Goal: Use online tool/utility: Utilize a website feature to perform a specific function

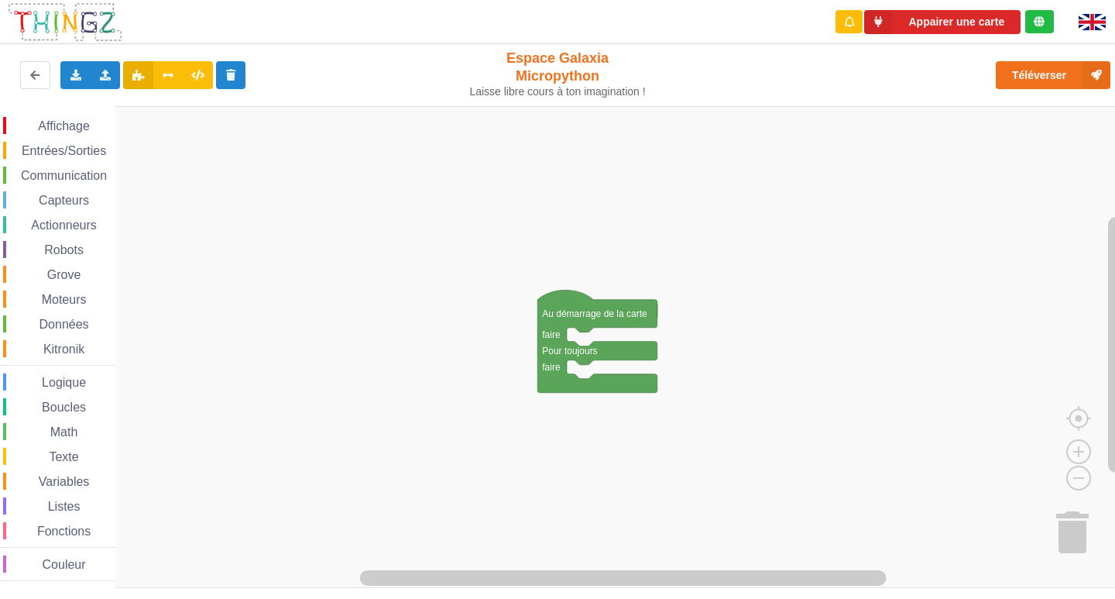
click at [54, 147] on span "Entrées/Sorties" at bounding box center [63, 150] width 89 height 13
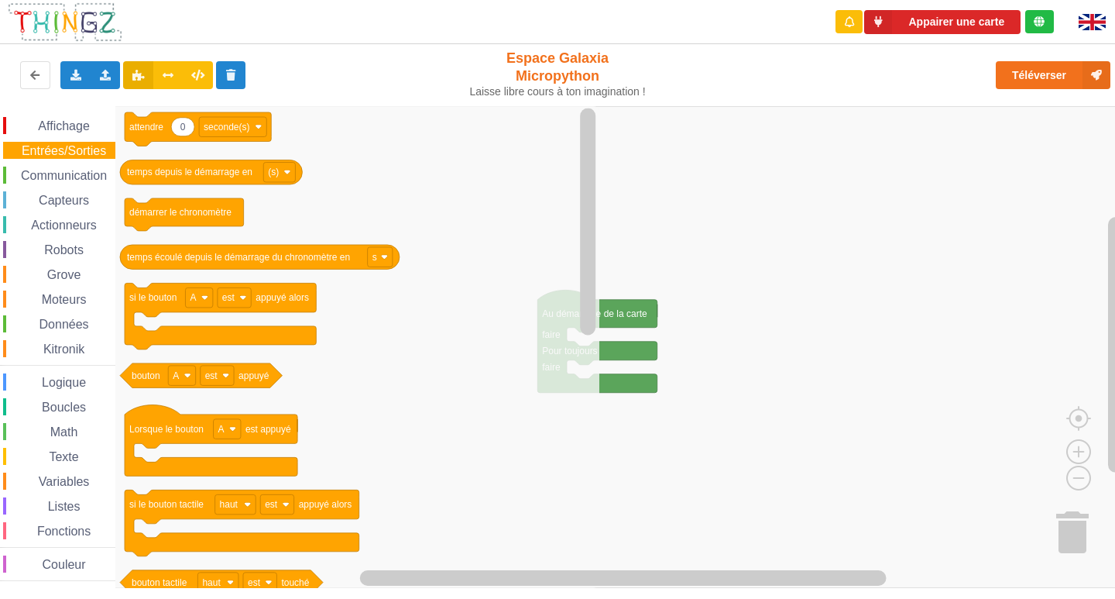
click at [63, 182] on div "Communication" at bounding box center [59, 175] width 112 height 17
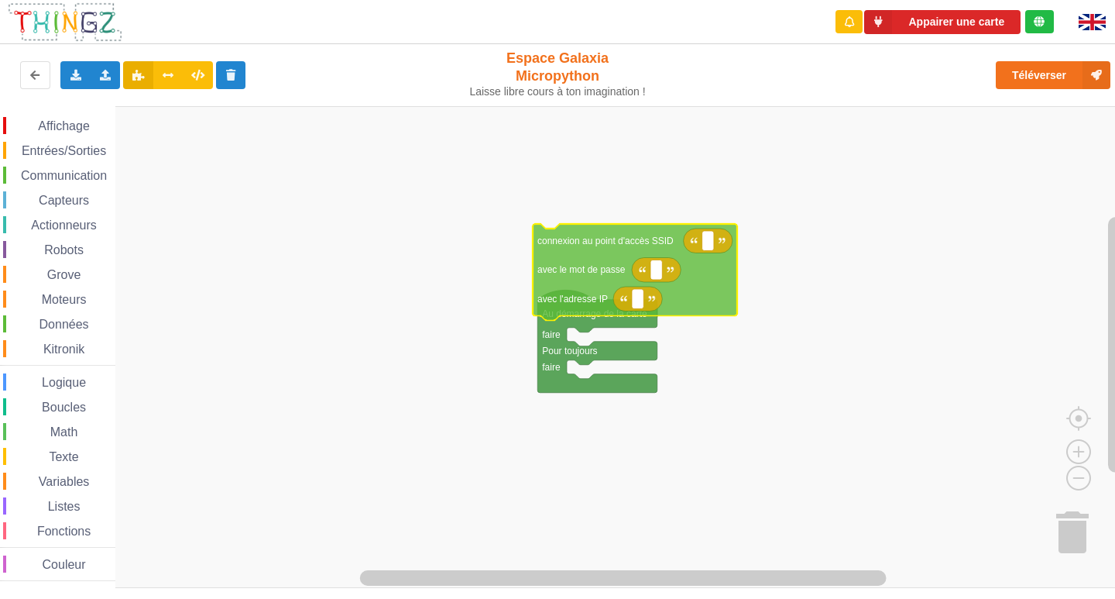
click at [579, 256] on div "Affichage Entrées/Sorties Communication Capteurs Actionneurs Robots Grove Moteu…" at bounding box center [563, 347] width 1126 height 482
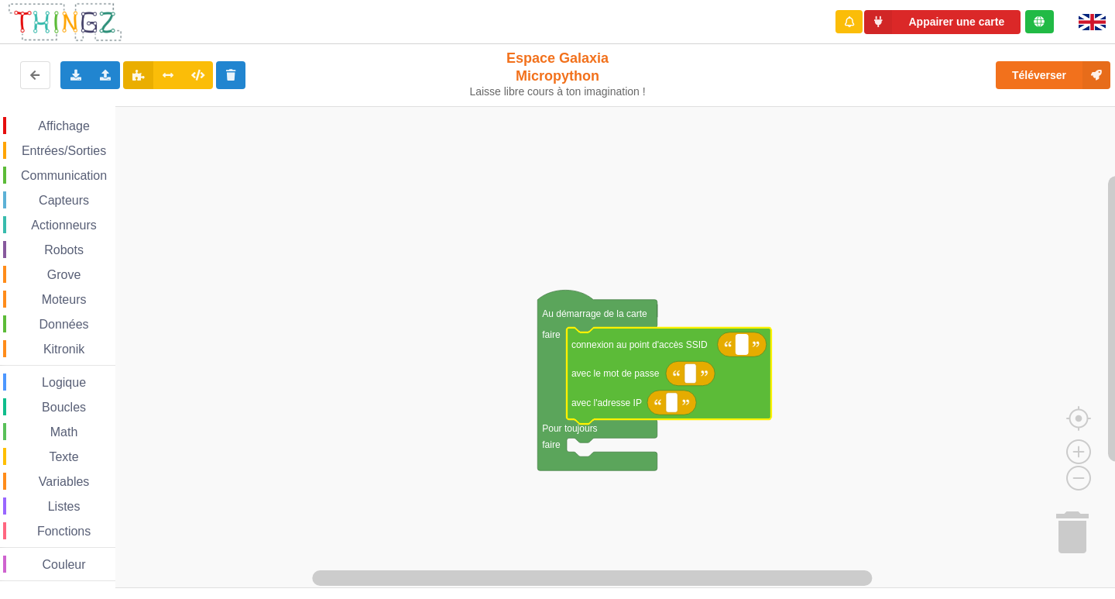
click at [741, 347] on text "Espace de travail de Blocky" at bounding box center [742, 344] width 2 height 11
type input "NET"
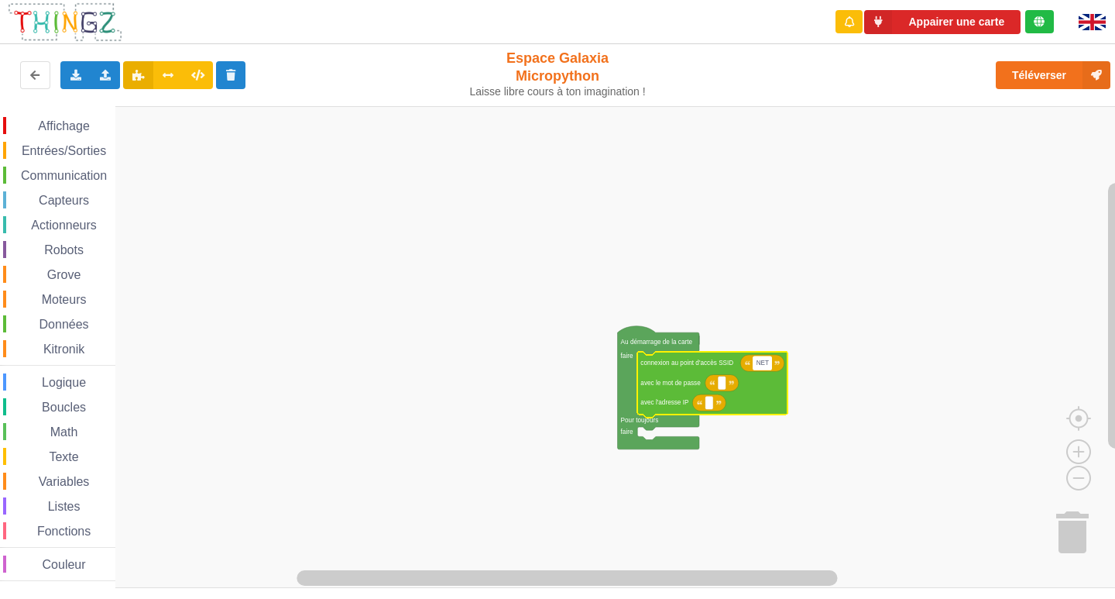
click at [765, 366] on text "NET" at bounding box center [763, 362] width 12 height 7
type input "G"
type input "NETGEAR38"
click at [720, 387] on rect "Espace de travail de Blocky" at bounding box center [722, 382] width 8 height 13
type input "joyoustuba995"
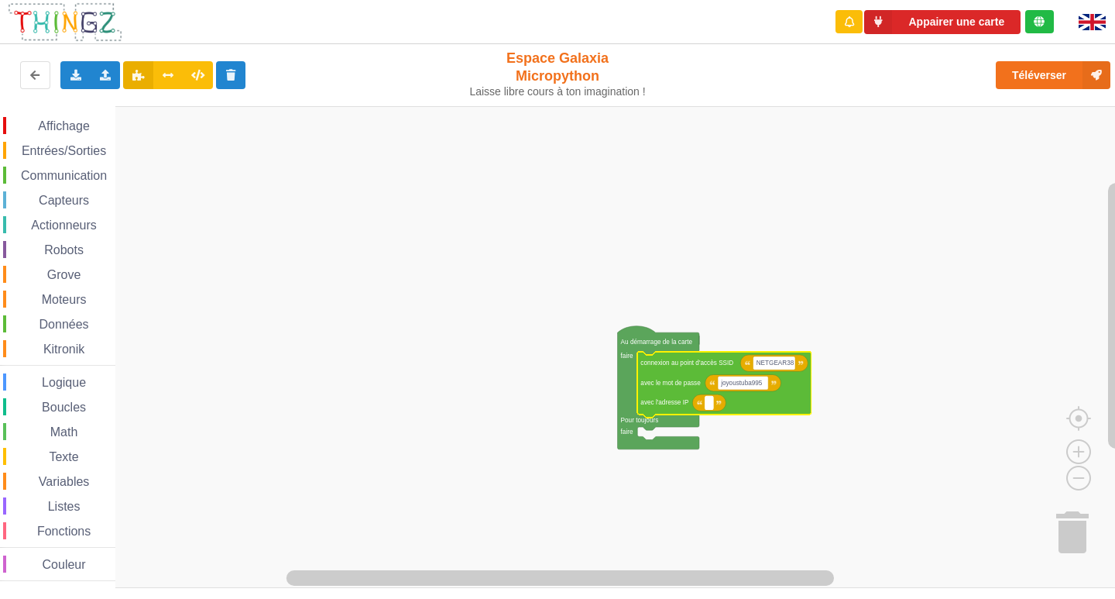
click at [713, 409] on rect "Espace de travail de Blocky" at bounding box center [710, 402] width 8 height 13
type input "[TECHNICAL_ID]"
click at [709, 455] on rect "Espace de travail de Blocky" at bounding box center [563, 347] width 1126 height 482
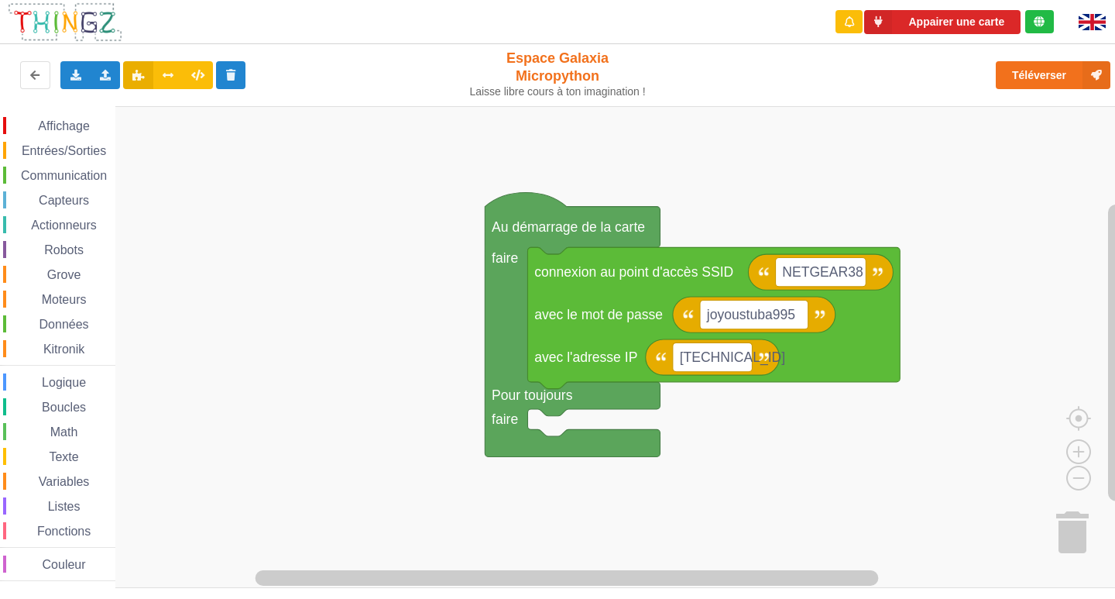
click at [703, 456] on rect "Espace de travail de Blocky" at bounding box center [563, 347] width 1126 height 482
click at [94, 175] on span "Communication" at bounding box center [64, 175] width 91 height 13
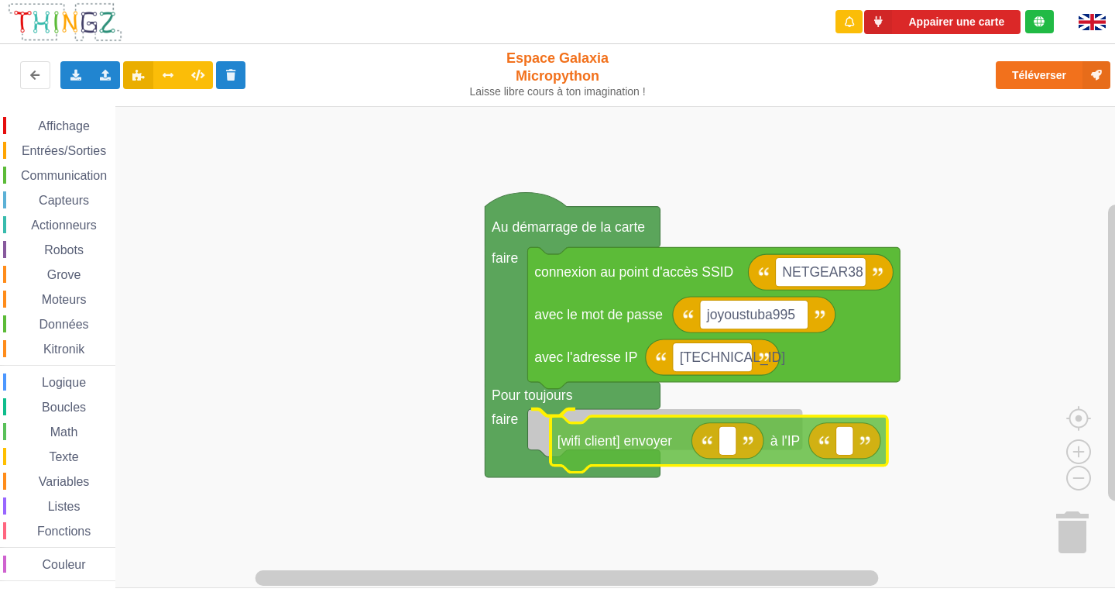
click at [656, 454] on div "Affichage Entrées/Sorties Communication Capteurs Actionneurs Robots Grove Moteu…" at bounding box center [563, 347] width 1126 height 482
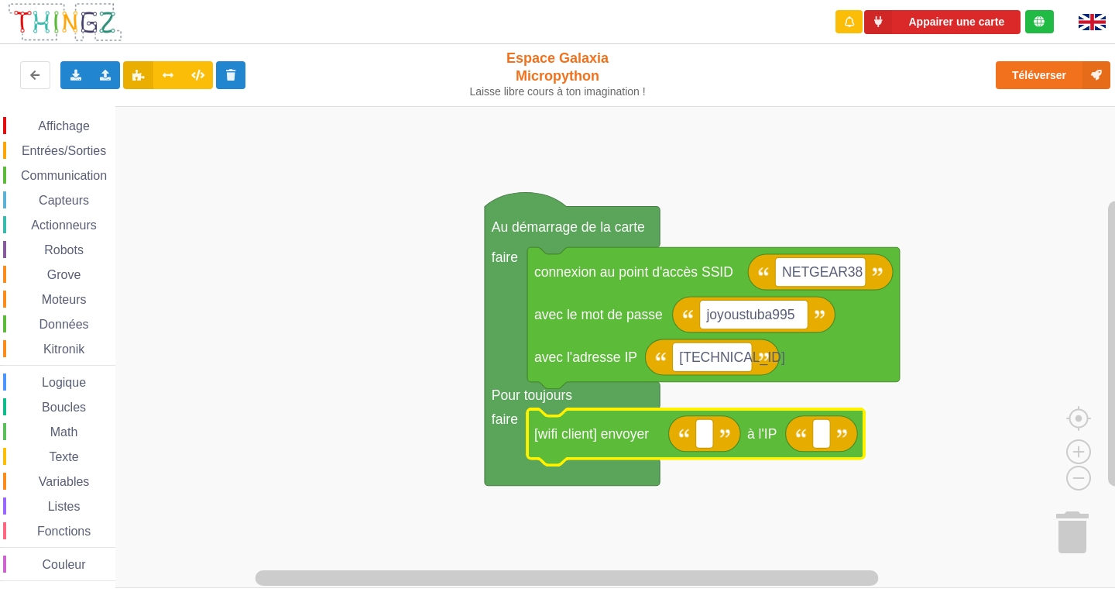
click at [74, 169] on span "Communication" at bounding box center [64, 175] width 91 height 13
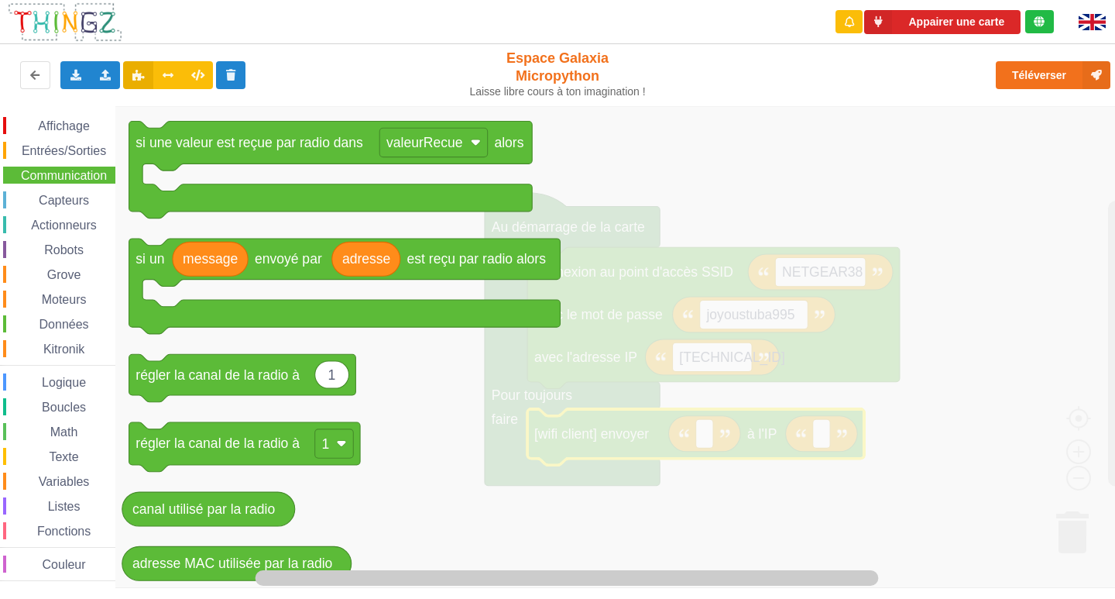
click at [51, 328] on span "Données" at bounding box center [64, 324] width 54 height 13
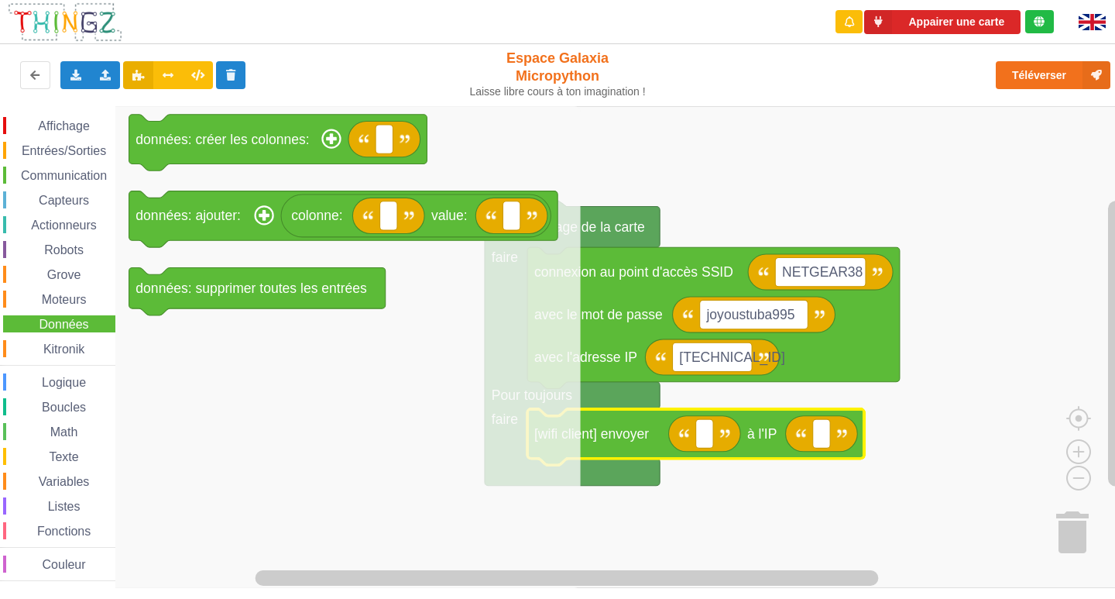
click at [80, 151] on span "Entrées/Sorties" at bounding box center [63, 150] width 89 height 13
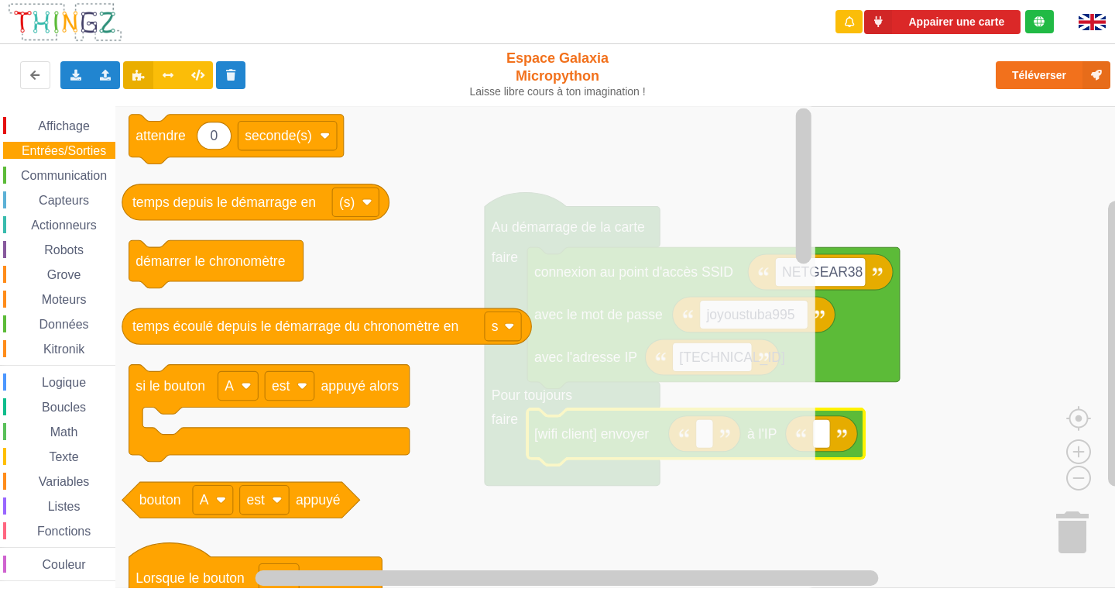
click at [85, 178] on span "Communication" at bounding box center [64, 175] width 91 height 13
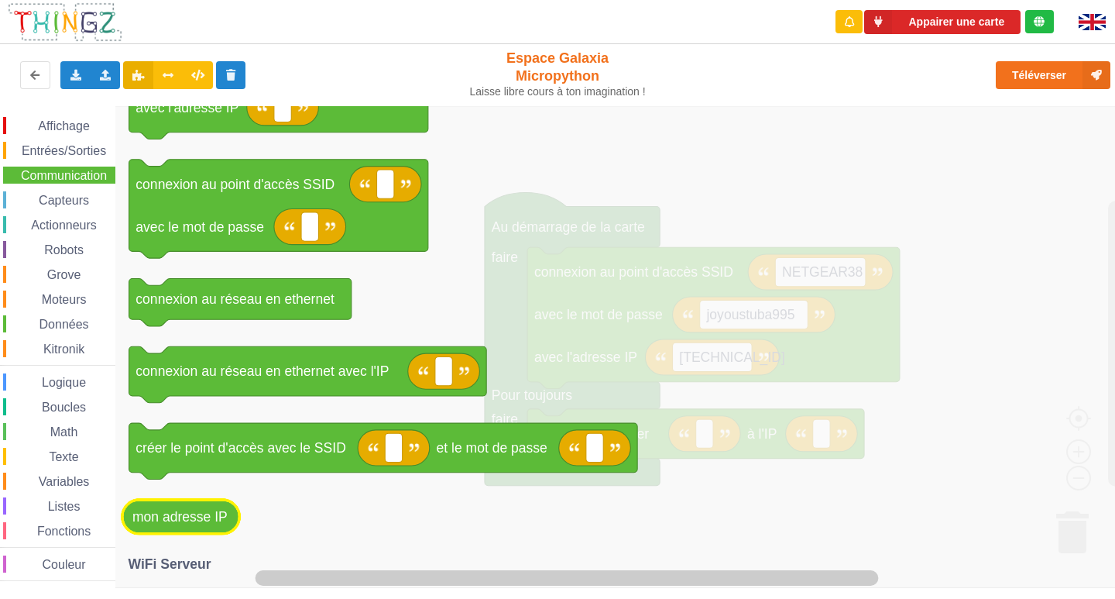
click at [181, 530] on icon "Espace de travail de Blocky" at bounding box center [181, 517] width 118 height 34
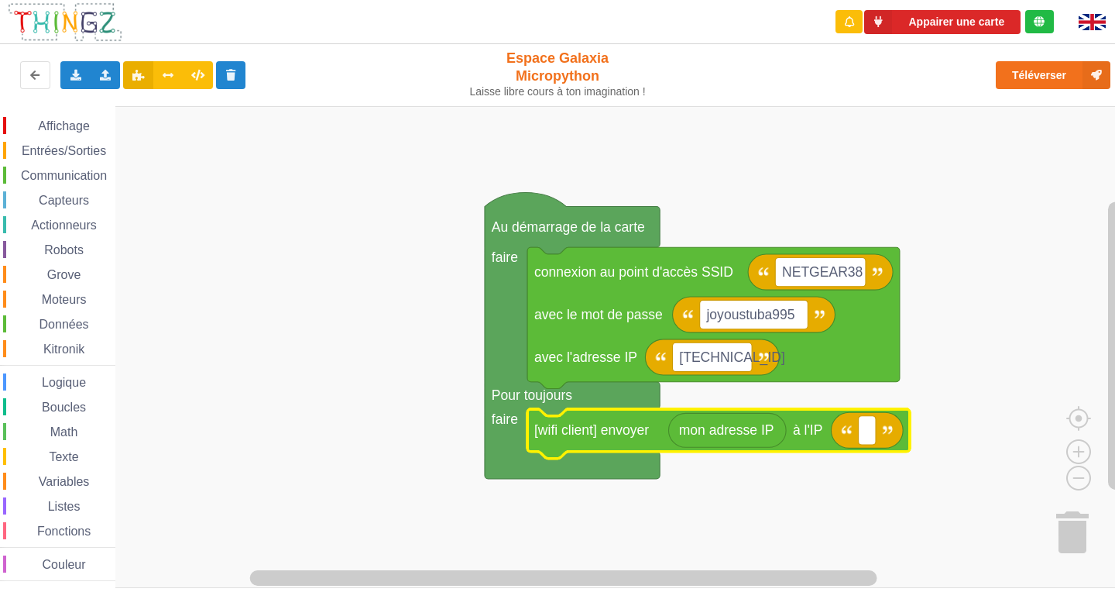
click at [875, 446] on icon "Espace de travail de Blocky" at bounding box center [867, 430] width 72 height 36
click at [869, 437] on text "Espace de travail de Blocky" at bounding box center [867, 429] width 4 height 15
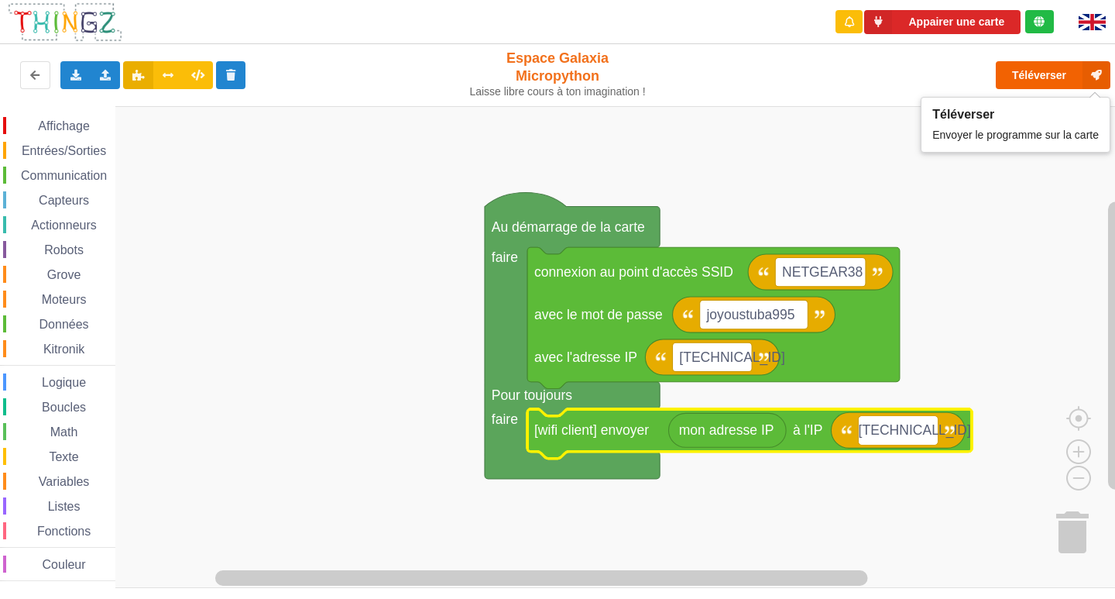
type input "[TECHNICAL_ID]"
click at [1027, 67] on button "Téléverser" at bounding box center [1053, 75] width 115 height 28
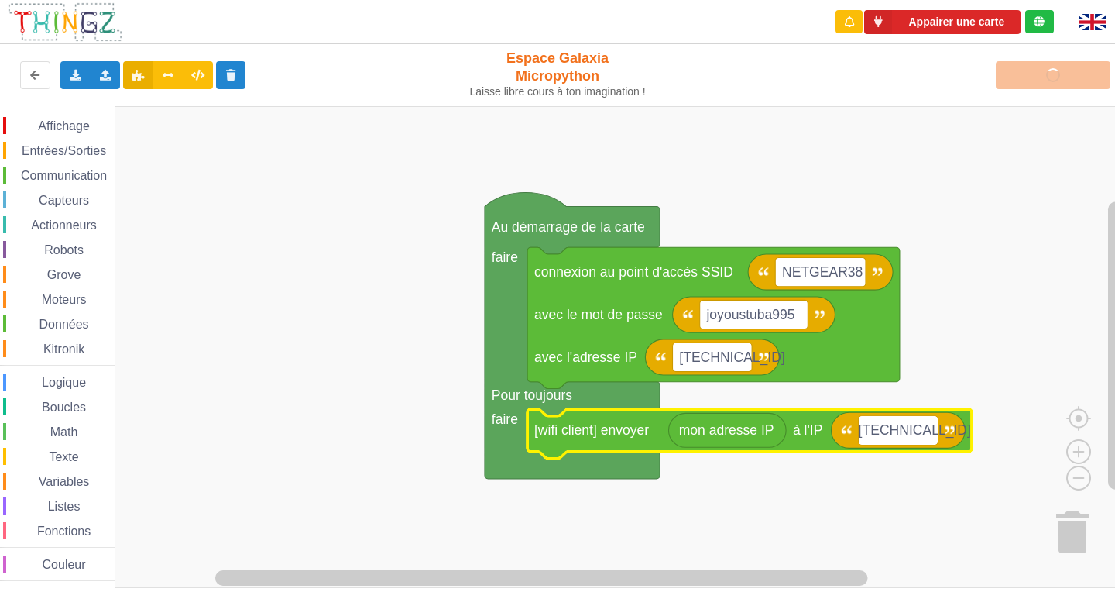
click at [338, 377] on rect "Espace de travail de Blocky" at bounding box center [563, 347] width 1126 height 482
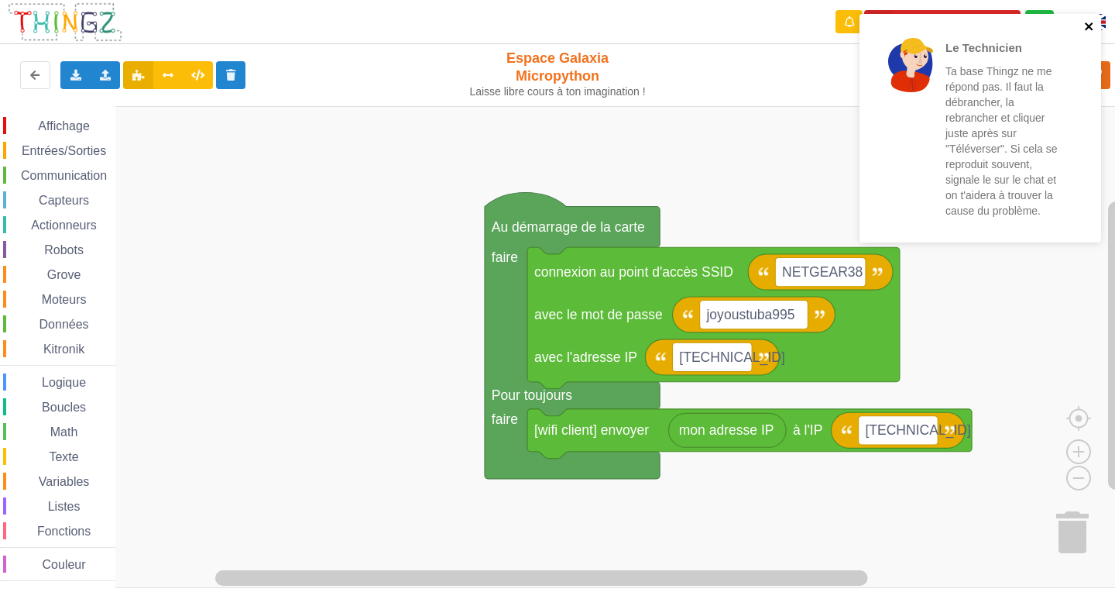
click at [1087, 24] on icon "close" at bounding box center [1089, 26] width 8 height 8
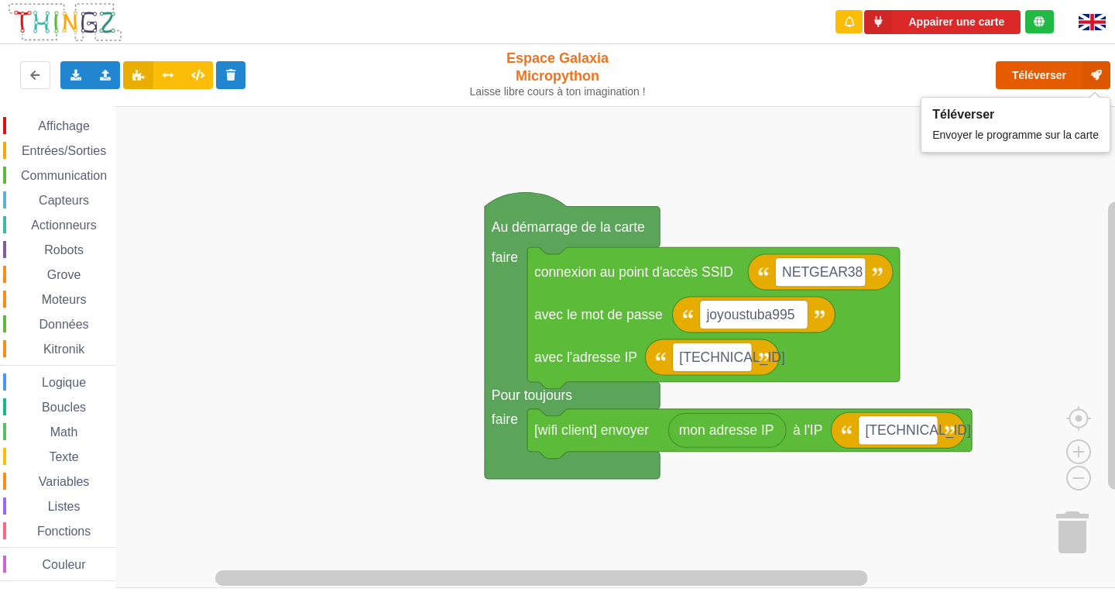
click at [1035, 75] on button "Téléverser" at bounding box center [1053, 75] width 115 height 28
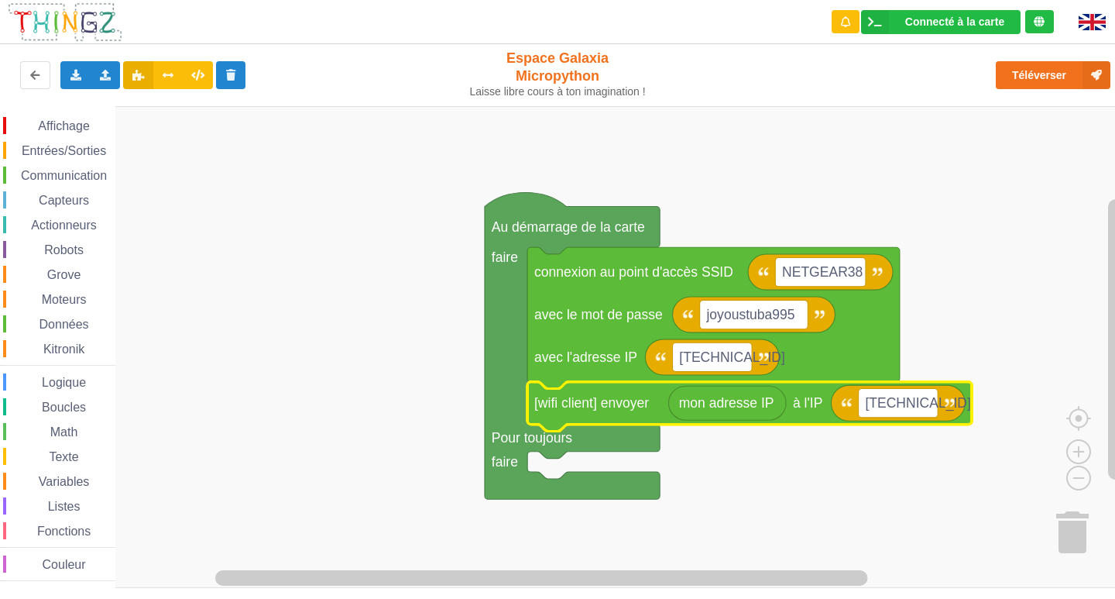
click at [839, 506] on rect "Espace de travail de Blocky" at bounding box center [563, 347] width 1126 height 482
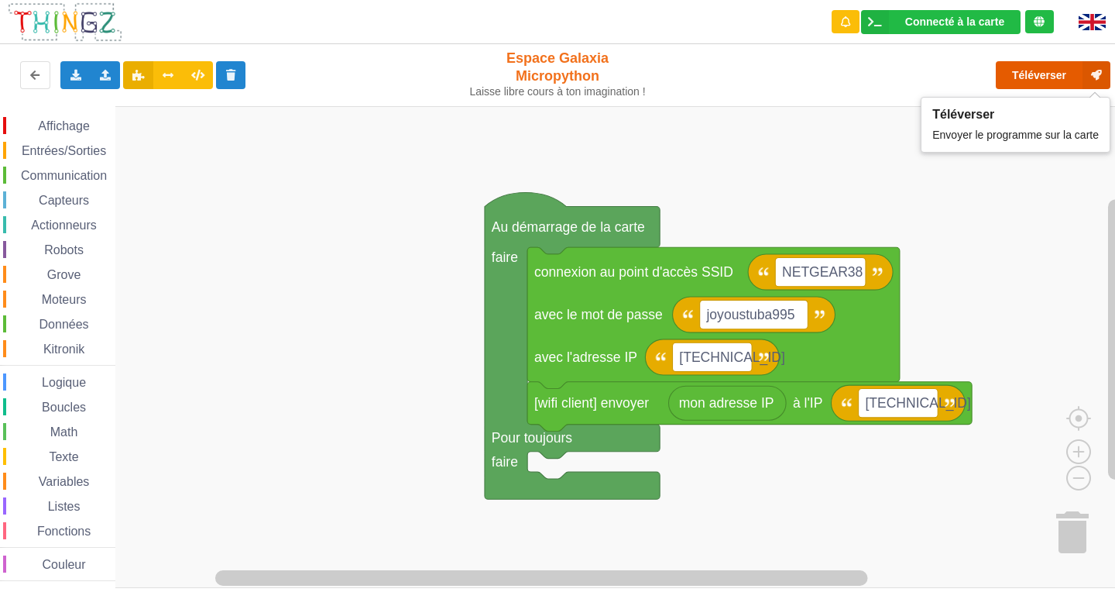
click at [1045, 71] on button "Téléverser" at bounding box center [1053, 75] width 115 height 28
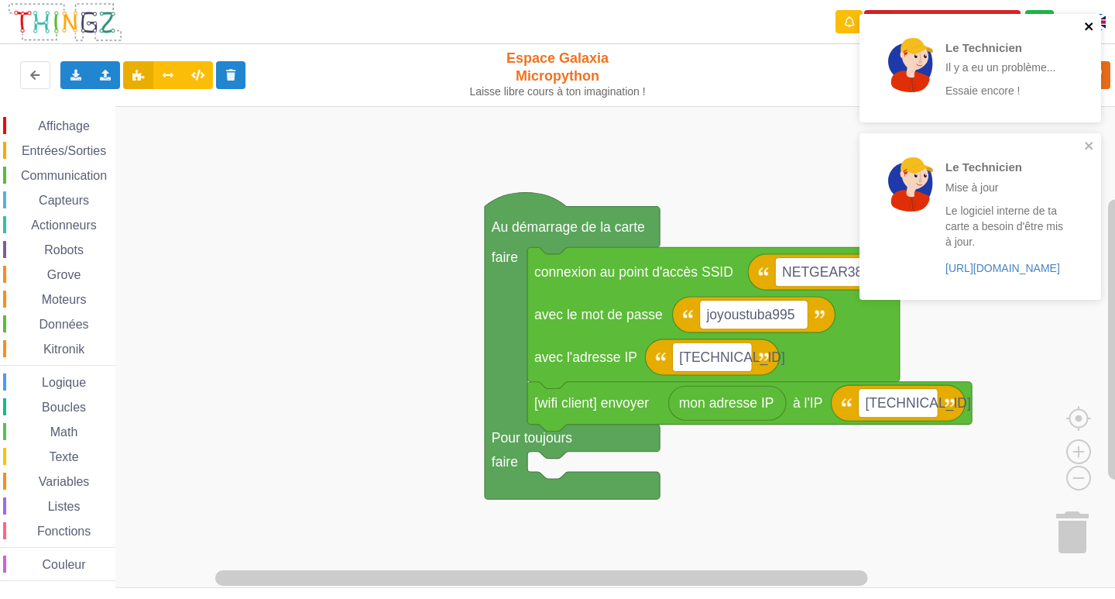
click at [1090, 29] on icon "close" at bounding box center [1089, 26] width 11 height 12
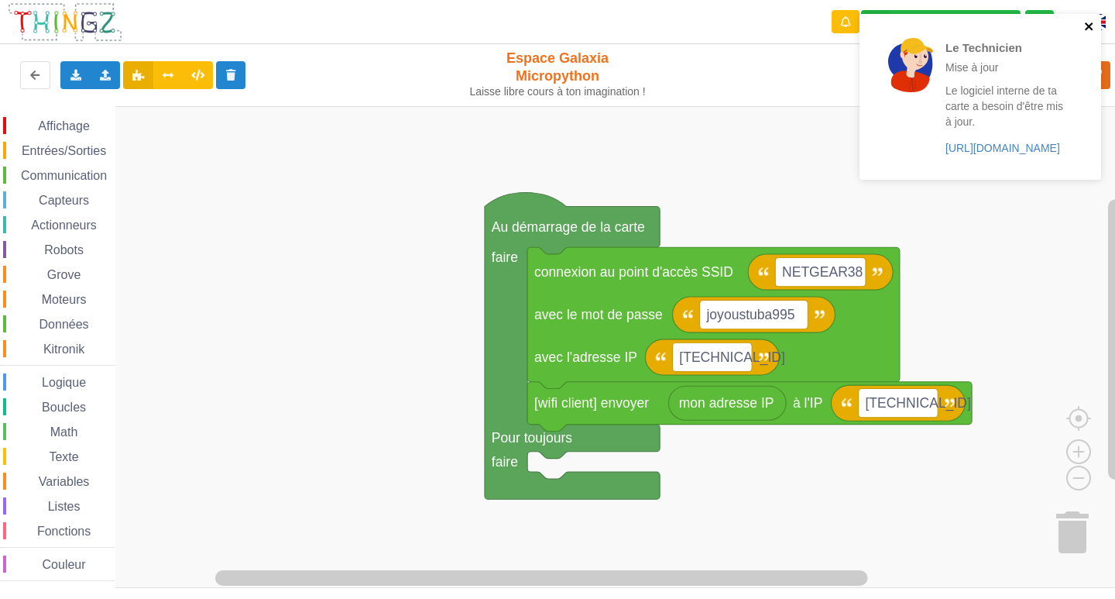
click at [1090, 29] on icon "close" at bounding box center [1089, 26] width 11 height 12
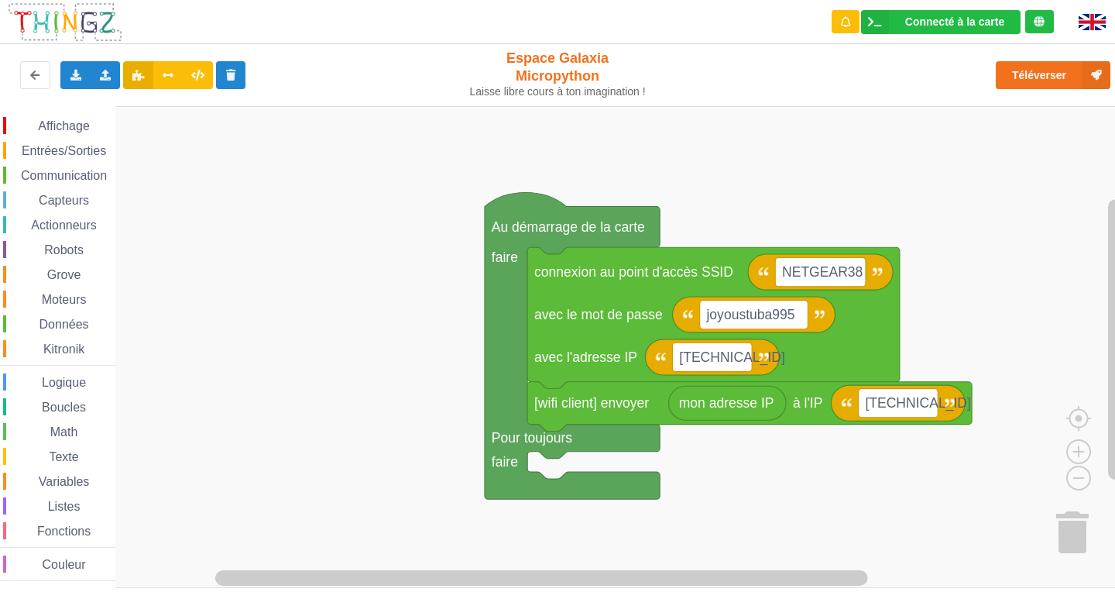
click at [98, 171] on span "Communication" at bounding box center [64, 175] width 91 height 13
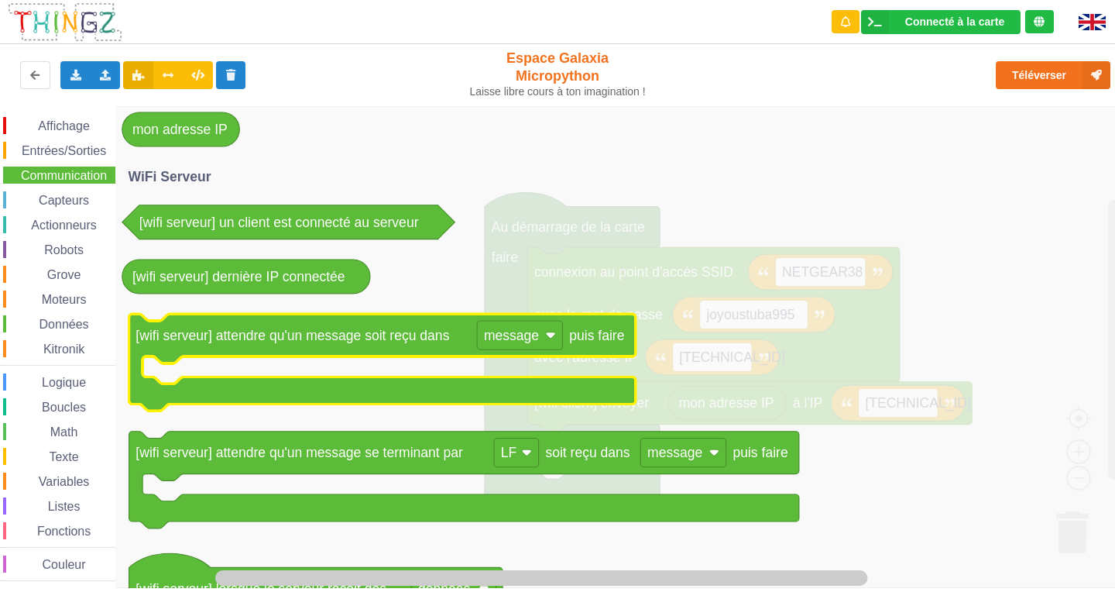
click at [257, 330] on text "[wifi serveur] attendre qu'un message soit reçu dans" at bounding box center [293, 335] width 314 height 15
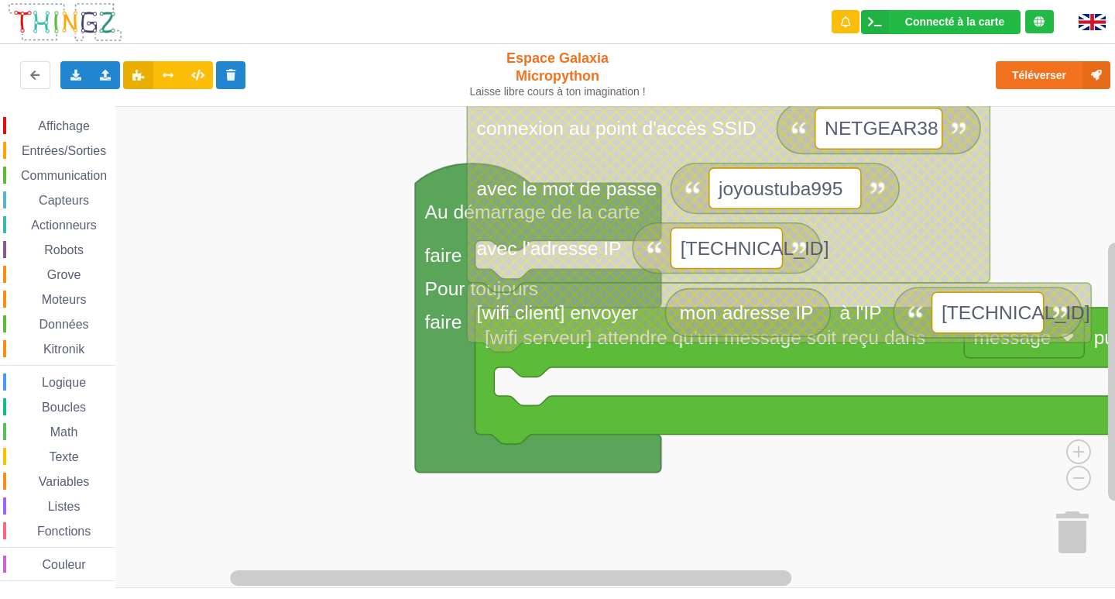
click at [328, 352] on rect "Espace de travail de Blocky" at bounding box center [563, 347] width 1126 height 482
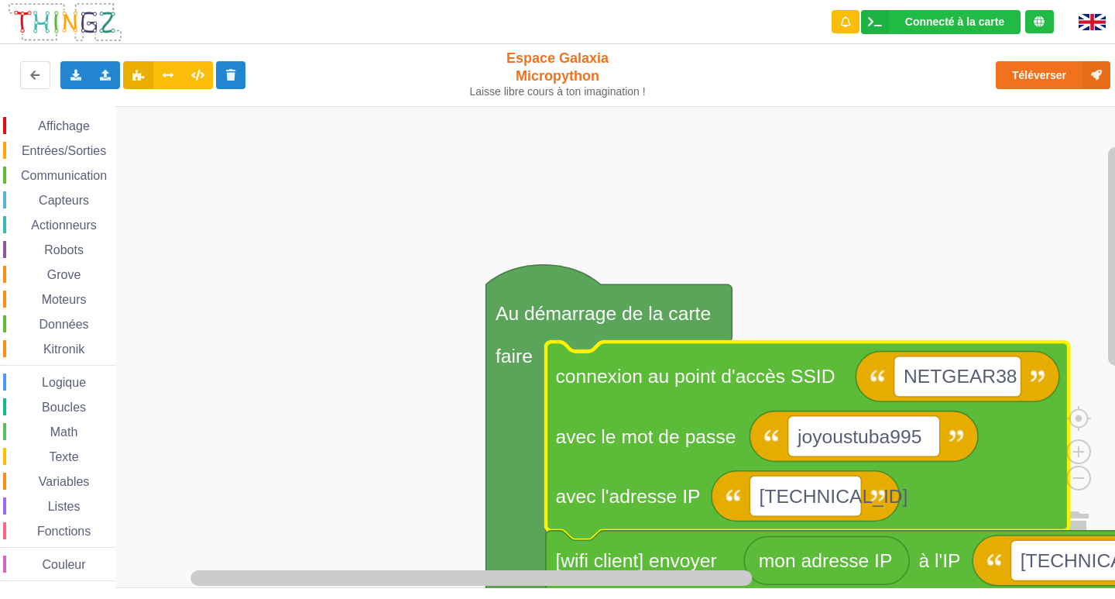
click at [750, 202] on rect "Espace de travail de Blocky" at bounding box center [563, 347] width 1126 height 482
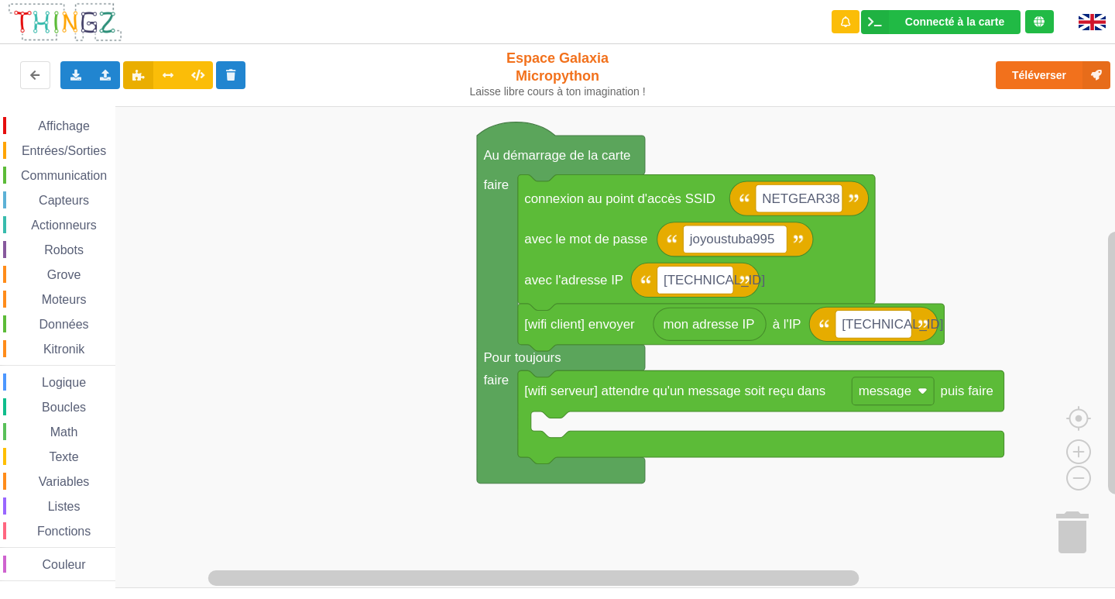
click at [623, 68] on div "Connecté à la carte Réglages Ouvrir le moniteur automatiquement Connexion autom…" at bounding box center [557, 288] width 1137 height 599
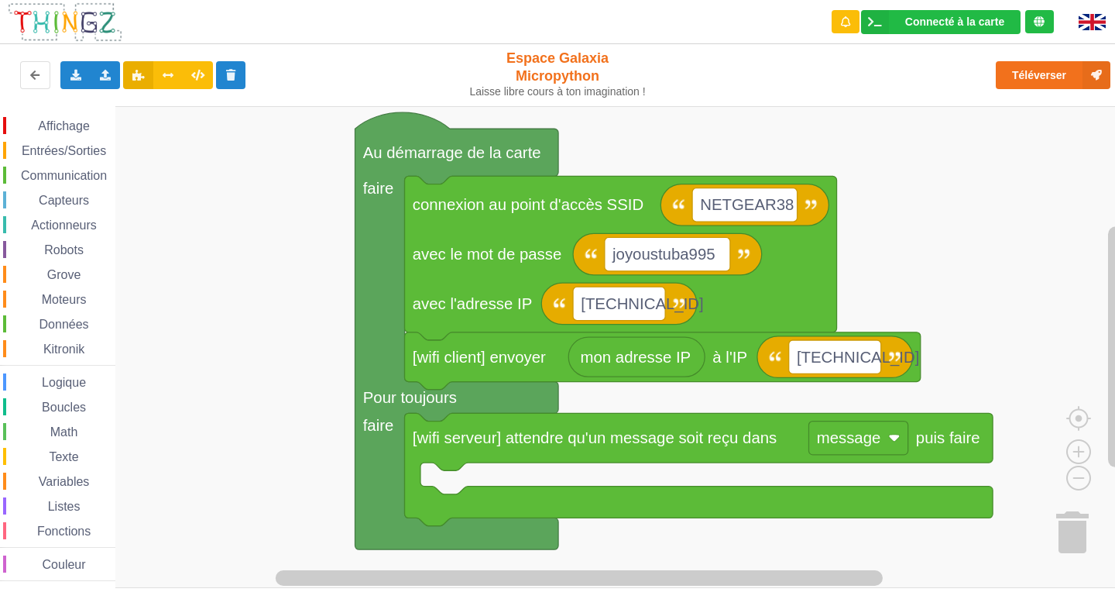
click at [572, 149] on div "Affichage Entrées/Sorties Communication Capteurs Actionneurs Robots Grove Moteu…" at bounding box center [563, 347] width 1126 height 482
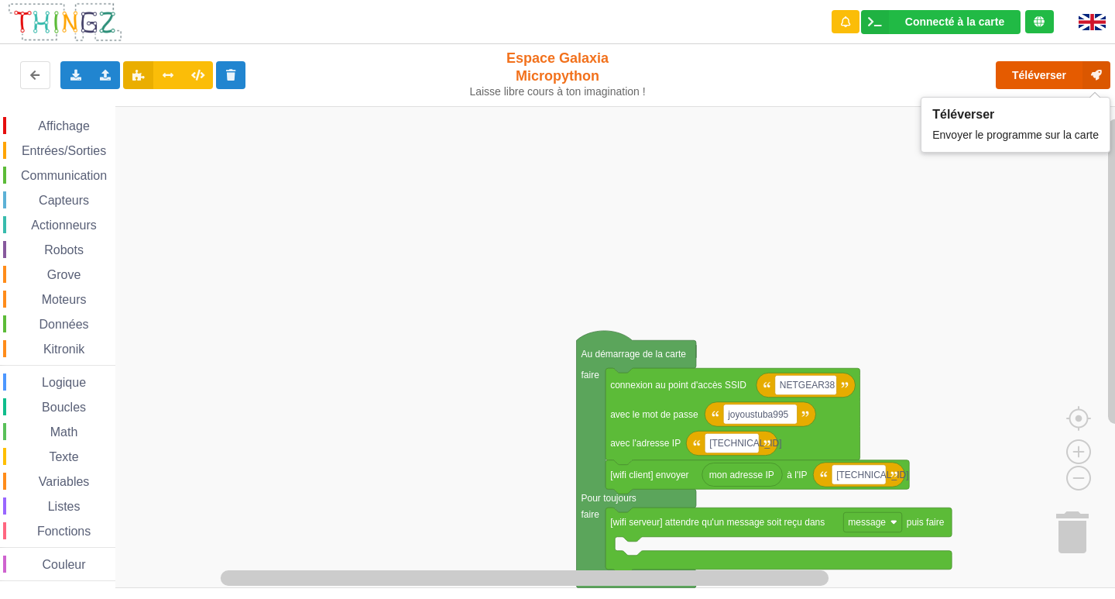
click at [1084, 73] on icon at bounding box center [1097, 75] width 28 height 28
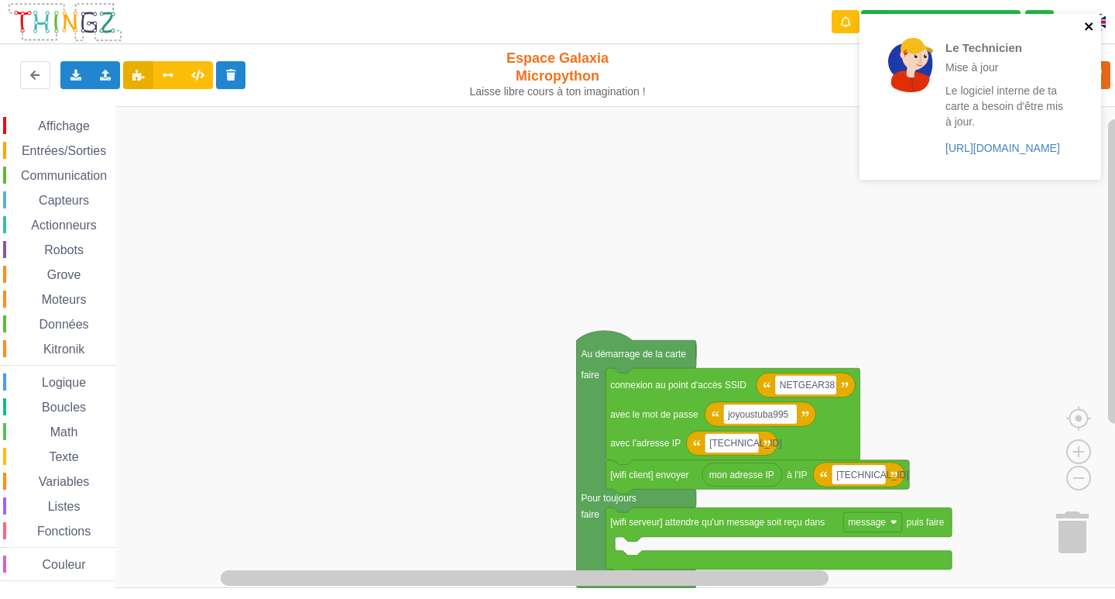
click at [1091, 29] on icon "close" at bounding box center [1089, 26] width 8 height 8
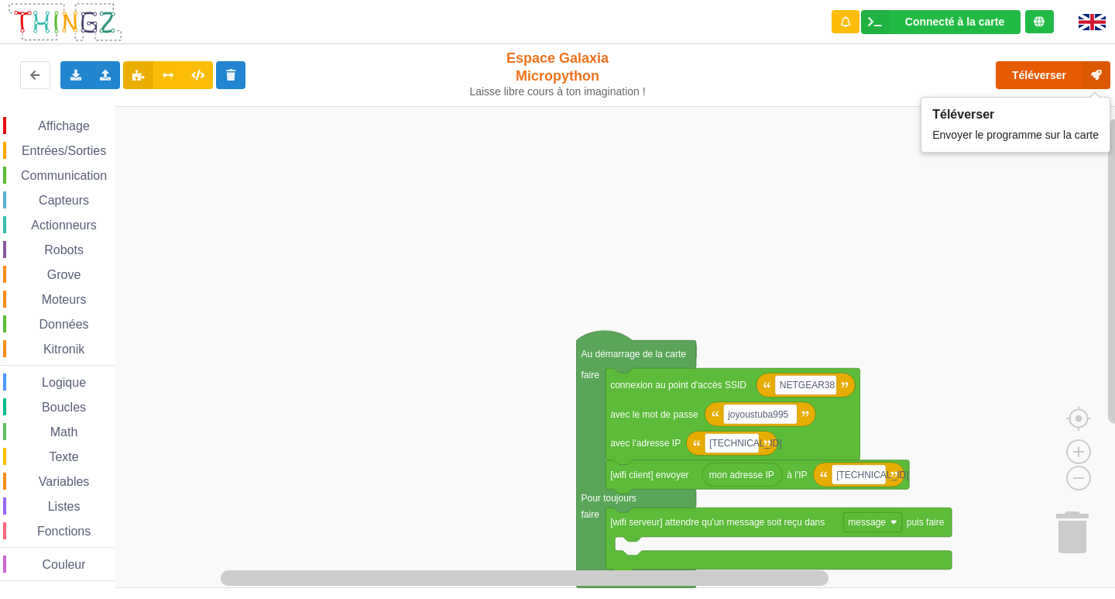
click at [1064, 68] on button "Téléverser" at bounding box center [1053, 75] width 115 height 28
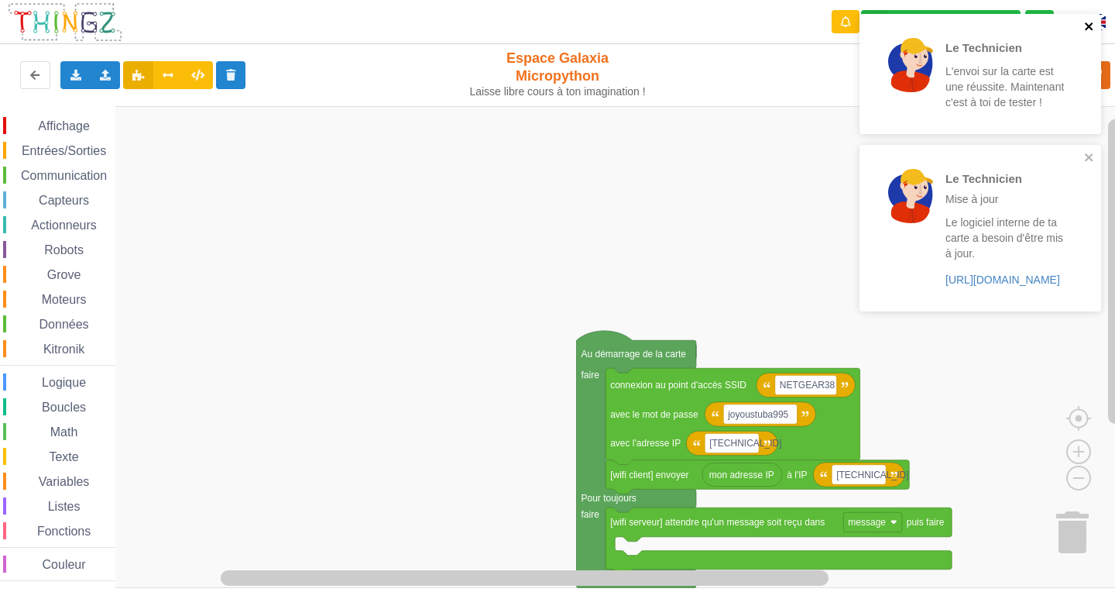
click at [1087, 29] on icon "close" at bounding box center [1089, 26] width 8 height 8
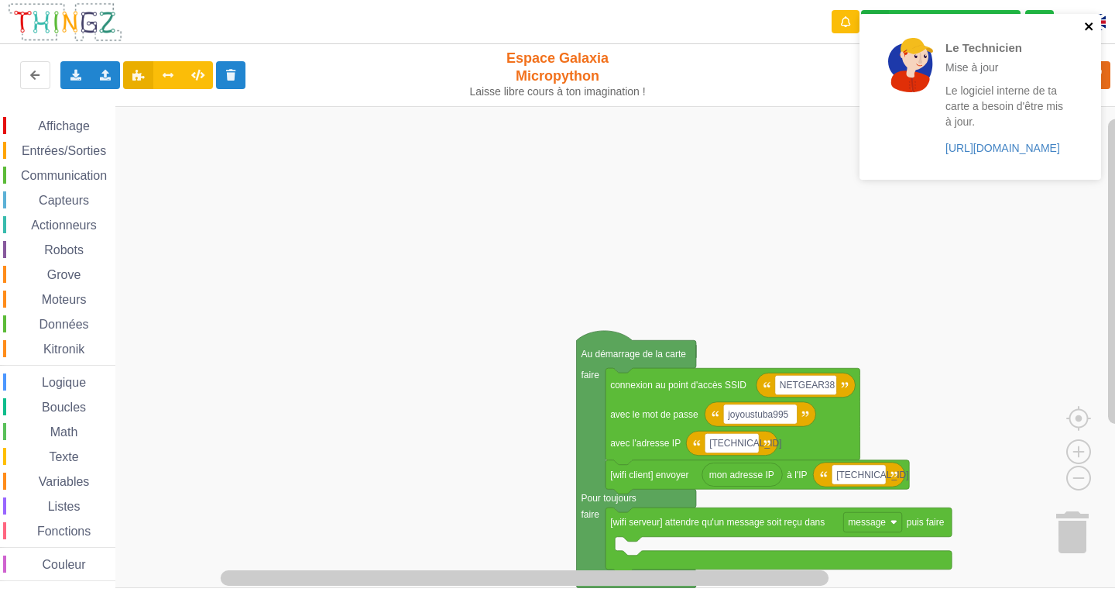
click at [1087, 29] on icon "close" at bounding box center [1089, 26] width 8 height 8
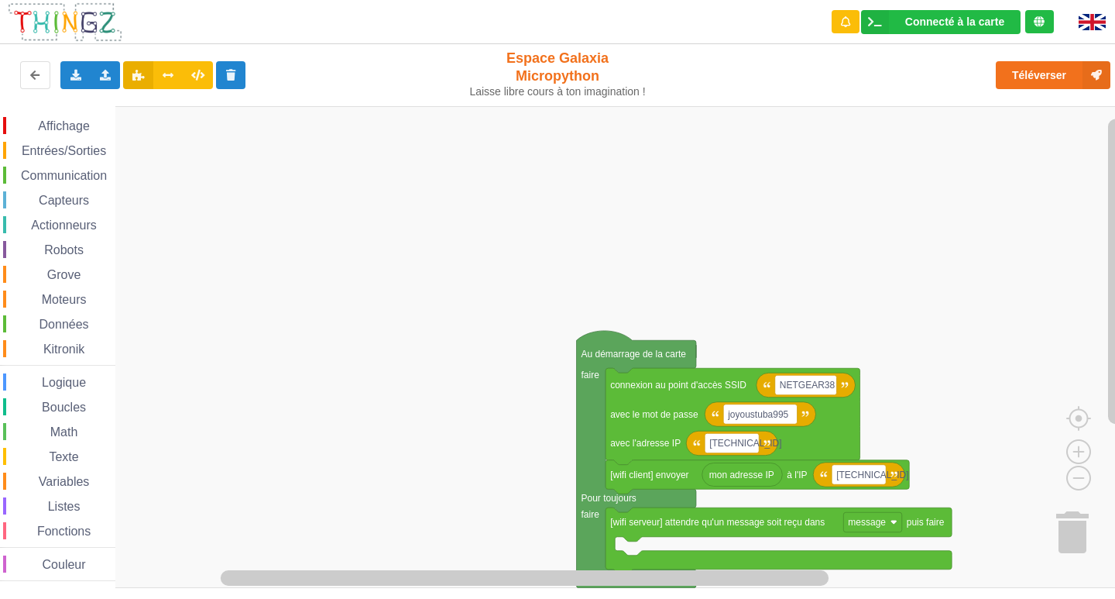
click at [701, 166] on rect "Espace de travail de Blocky" at bounding box center [563, 347] width 1126 height 482
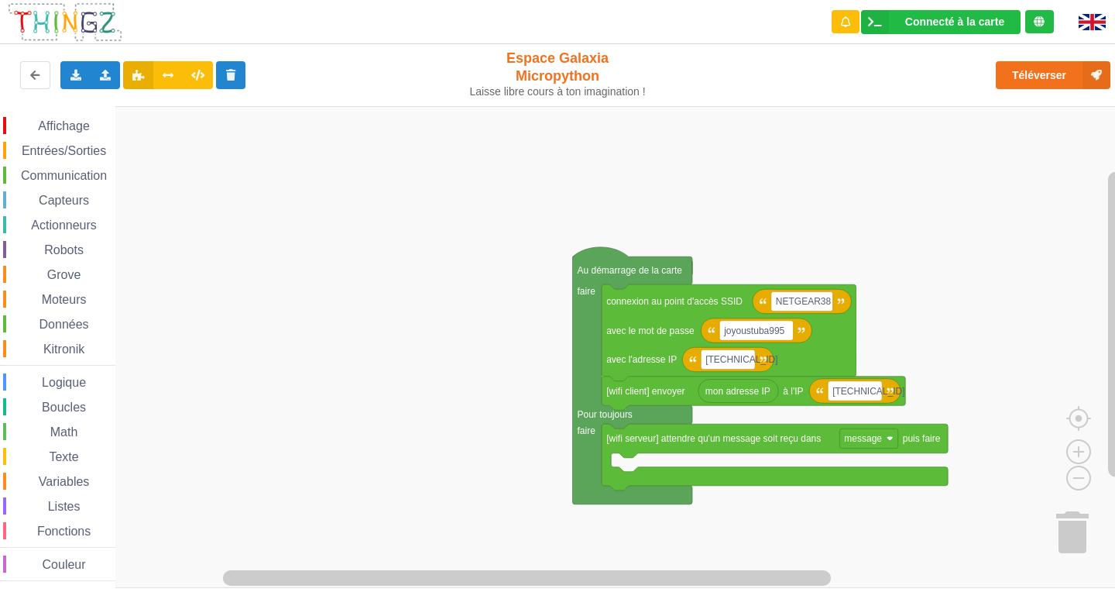
click at [697, 82] on div "Connecté à la carte Réglages Ouvrir le moniteur automatiquement Connexion autom…" at bounding box center [557, 288] width 1137 height 599
click at [91, 180] on span "Communication" at bounding box center [64, 175] width 91 height 13
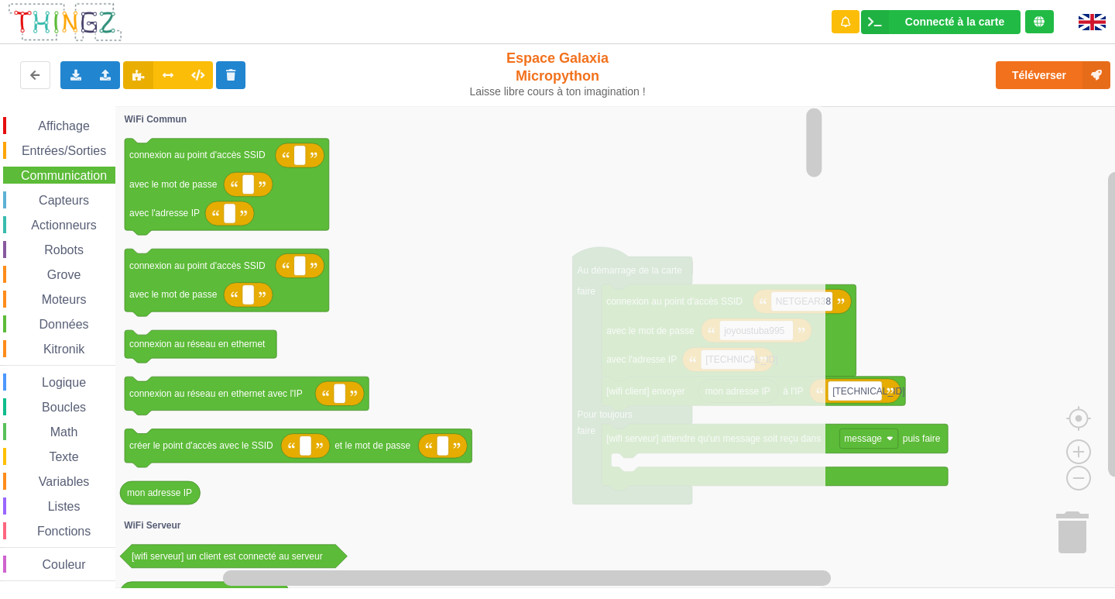
click at [69, 149] on span "Entrées/Sorties" at bounding box center [63, 150] width 89 height 13
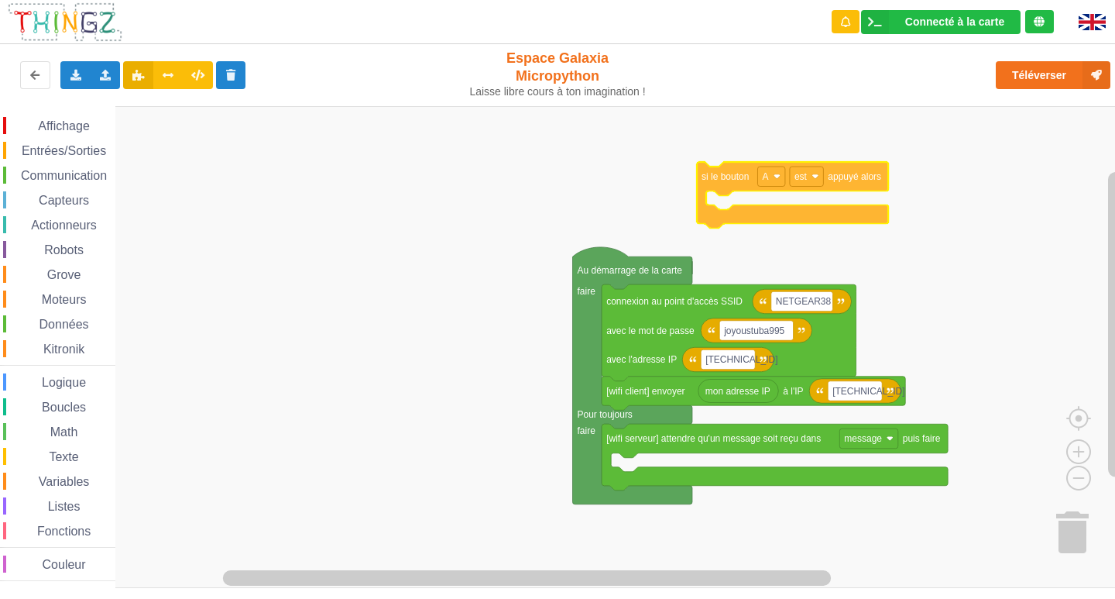
click at [857, 175] on div "Affichage Entrées/Sorties Communication Capteurs Actionneurs Robots Grove Moteu…" at bounding box center [563, 347] width 1126 height 482
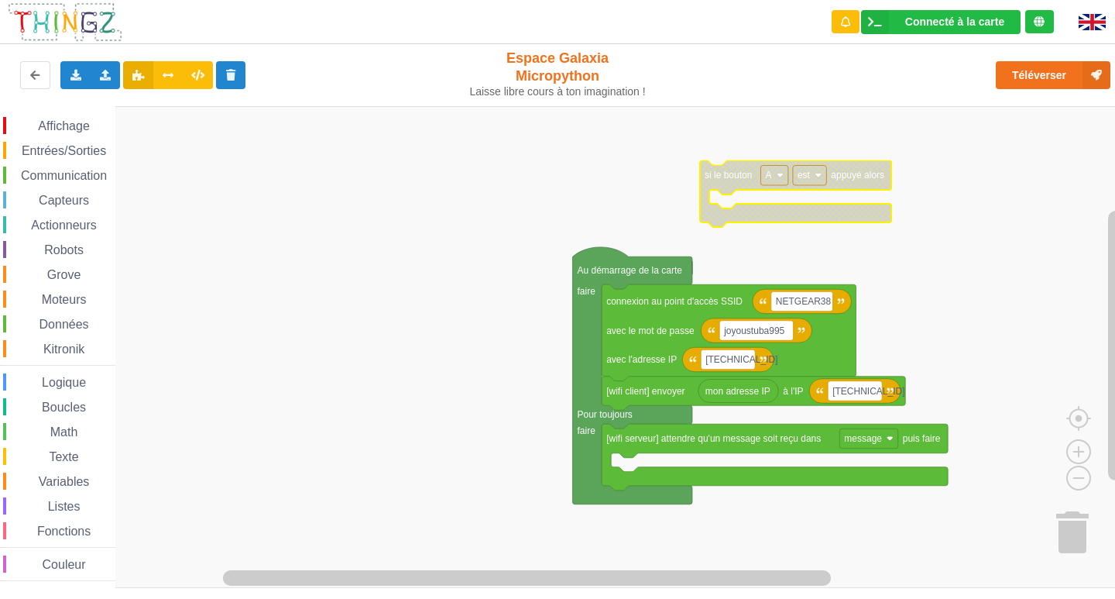
click at [56, 124] on span "Affichage" at bounding box center [64, 125] width 56 height 13
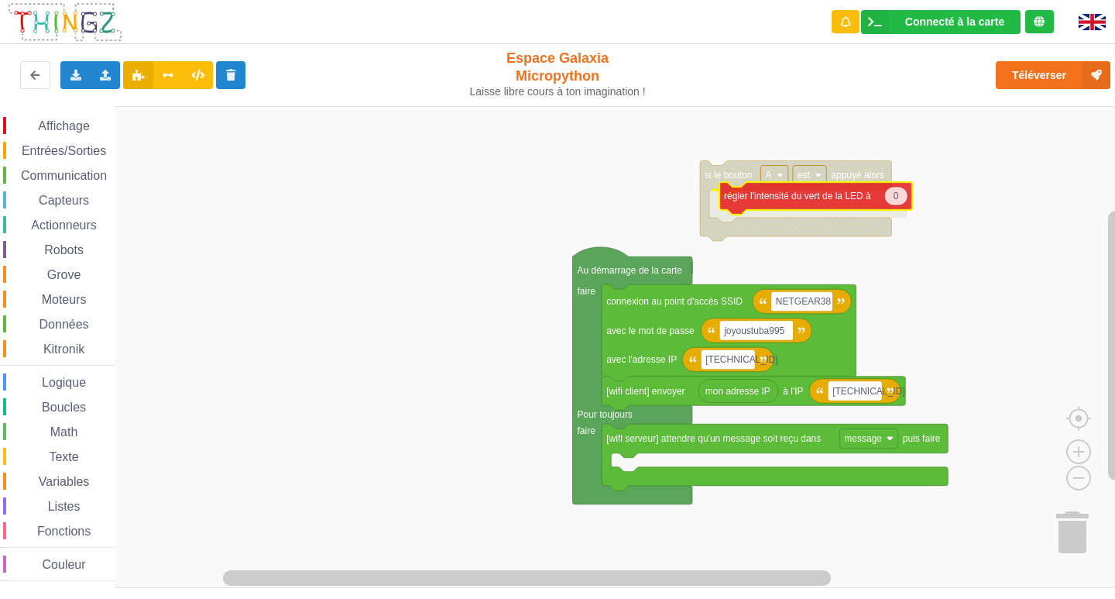
click at [835, 200] on div "Affichage Entrées/Sorties Communication Capteurs Actionneurs Robots Grove Moteu…" at bounding box center [563, 347] width 1126 height 482
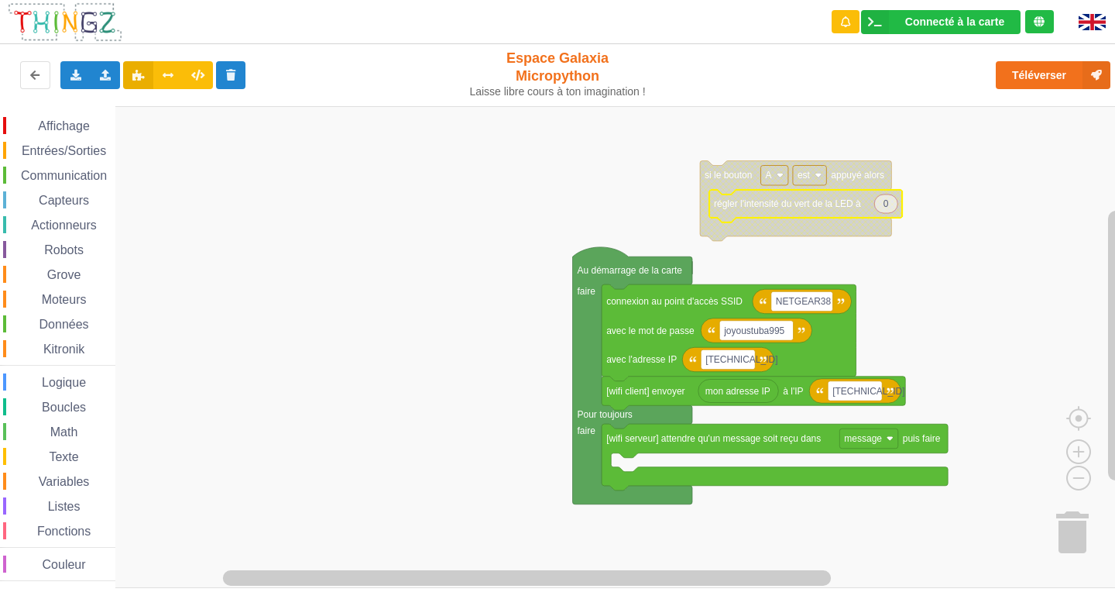
click at [884, 204] on text "0" at bounding box center [886, 203] width 5 height 11
type input "90"
click at [72, 124] on span "Affichage" at bounding box center [64, 125] width 56 height 13
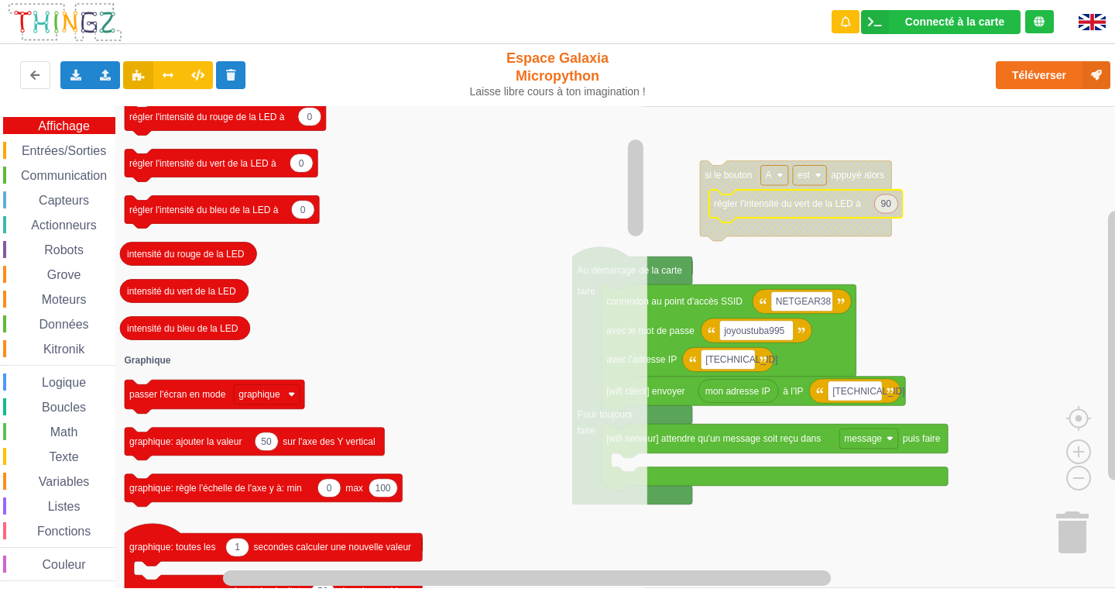
click at [948, 262] on rect "Espace de travail de Blocky" at bounding box center [563, 347] width 1126 height 482
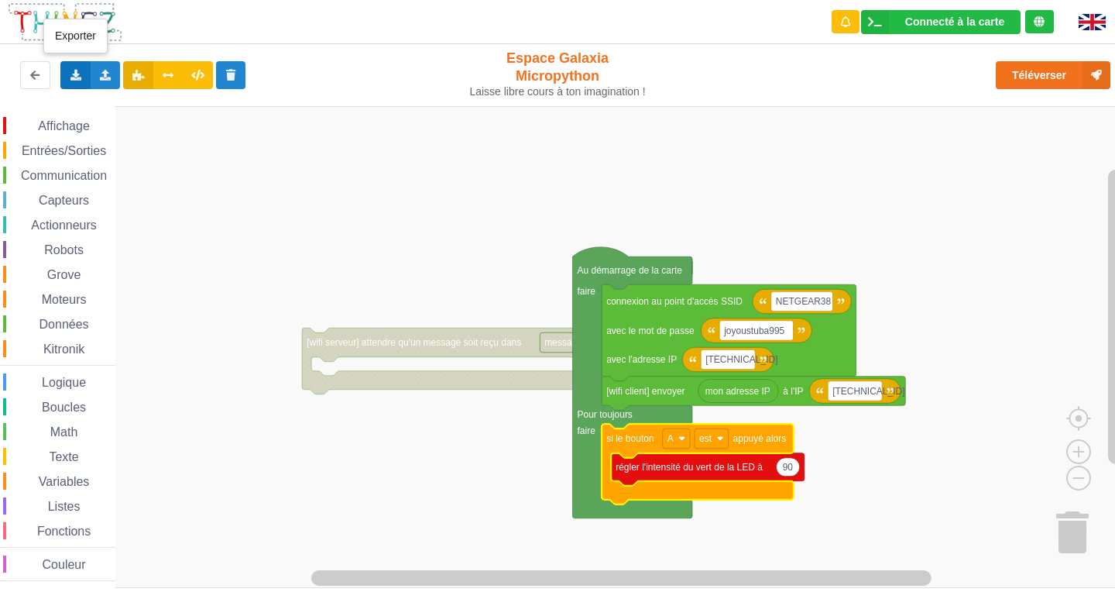
click at [80, 67] on div "Exporter l'assemblage de blocs Exporter l'assemblage de blocs au format Python" at bounding box center [75, 75] width 30 height 28
click at [146, 99] on span "Exporter l'assemblage de blocs" at bounding box center [170, 104] width 150 height 12
click at [1080, 307] on rect "Espace de travail de Blocky" at bounding box center [563, 347] width 1126 height 482
click at [75, 70] on icon at bounding box center [75, 74] width 13 height 9
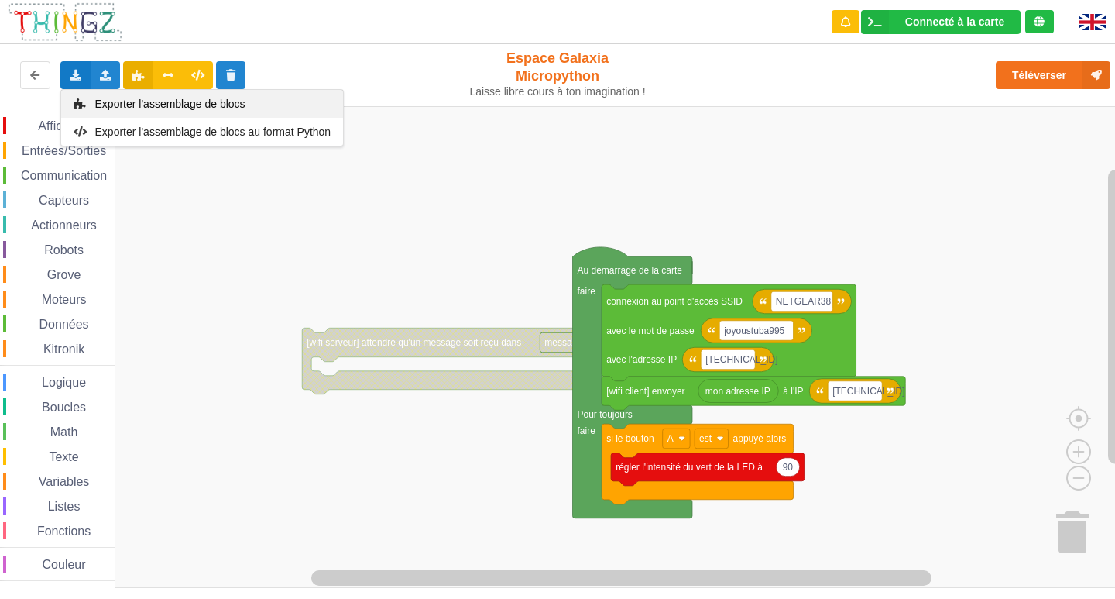
click at [147, 104] on span "Exporter l'assemblage de blocs" at bounding box center [170, 104] width 150 height 12
